Goal: Task Accomplishment & Management: Complete application form

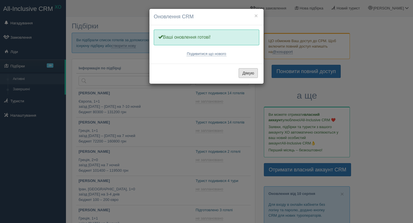
click at [246, 73] on button "Дякую" at bounding box center [247, 73] width 19 height 10
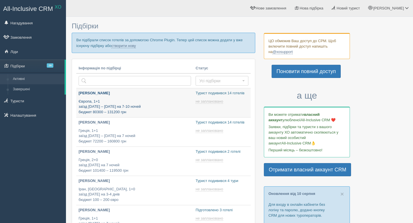
type input "[DATE] 20:00"
click at [135, 46] on link "створити нову" at bounding box center [123, 46] width 24 height 5
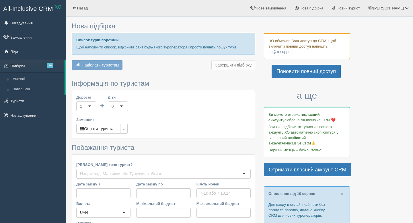
type input "7-9"
type input "114800"
type input "159300"
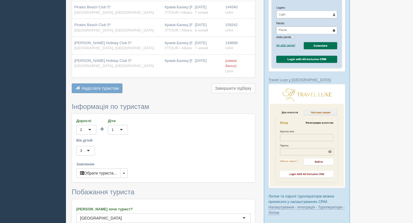
scroll to position [448, 0]
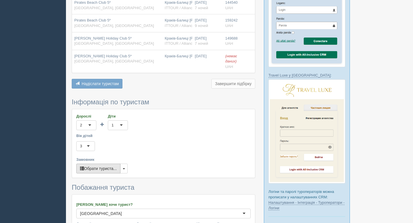
click at [113, 169] on button "Обрати туриста..." at bounding box center [98, 169] width 44 height 10
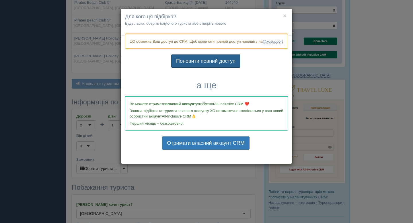
click at [215, 67] on link "Поновити повний доступ" at bounding box center [205, 60] width 69 height 13
click at [285, 16] on button "×" at bounding box center [284, 16] width 3 height 6
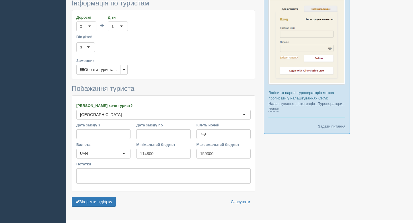
scroll to position [553, 0]
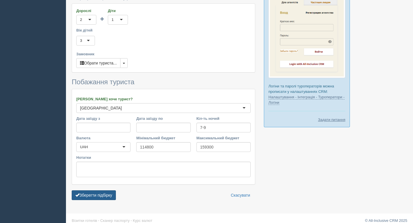
click at [105, 195] on button "Зберегти підбірку" at bounding box center [94, 195] width 44 height 10
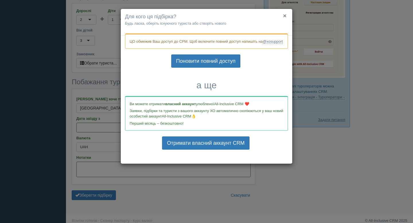
click at [284, 16] on button "×" at bounding box center [284, 16] width 3 height 6
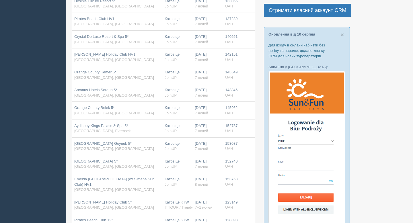
scroll to position [154, 0]
